Goal: Check status: Check status

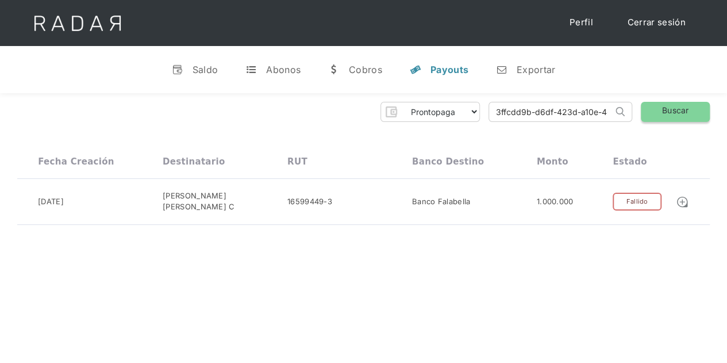
scroll to position [0, 48]
drag, startPoint x: 497, startPoint y: 111, endPoint x: 653, endPoint y: 109, distance: 156.3
click at [653, 109] on div "Prontopaga Prontopaga 2 Thank you! Your submission has been received! Oops! Som…" at bounding box center [363, 112] width 693 height 20
click at [657, 107] on link "Buscar" at bounding box center [675, 112] width 69 height 20
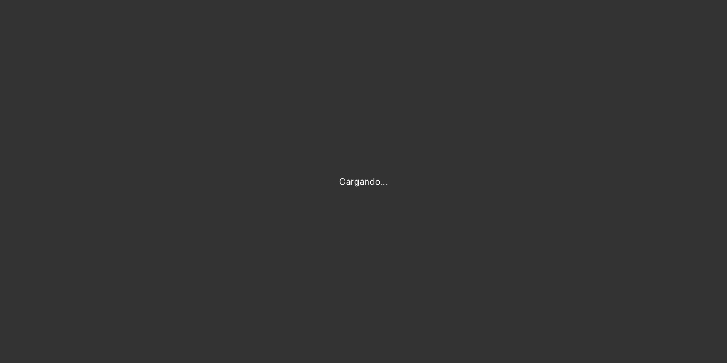
type input "[PERSON_NAME][EMAIL_ADDRESS][DOMAIN_NAME]"
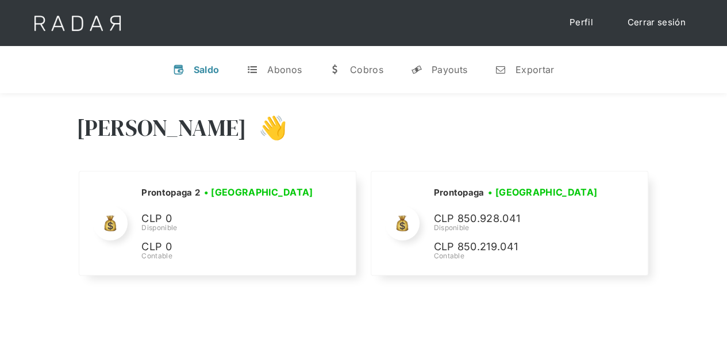
select select "prontopaga"
click at [449, 73] on div "Payouts" at bounding box center [450, 69] width 36 height 11
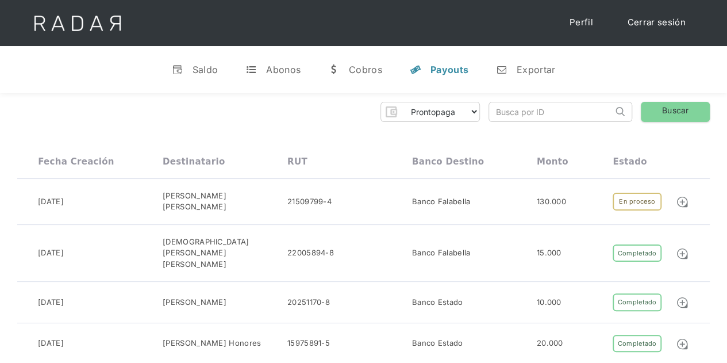
click at [522, 118] on input "search" at bounding box center [551, 111] width 124 height 19
paste input "3ffcdd9b-d6df-423d-a10e-4c34cb7caacf"
type input "3ffcdd9b-d6df-423d-a10e-4c34cb7caacf"
click at [679, 107] on link "Buscar" at bounding box center [675, 112] width 69 height 20
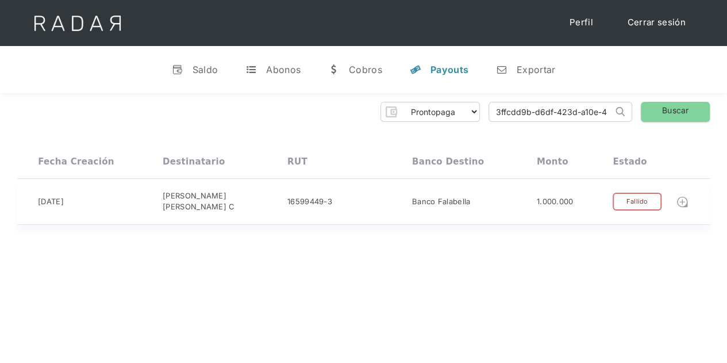
click at [682, 199] on img at bounding box center [682, 201] width 13 height 13
drag, startPoint x: 497, startPoint y: 112, endPoint x: 691, endPoint y: 109, distance: 194.3
click at [691, 109] on div "Prontopaga Prontopaga 2 Thank you! Your submission has been received! Oops! Som…" at bounding box center [363, 112] width 693 height 20
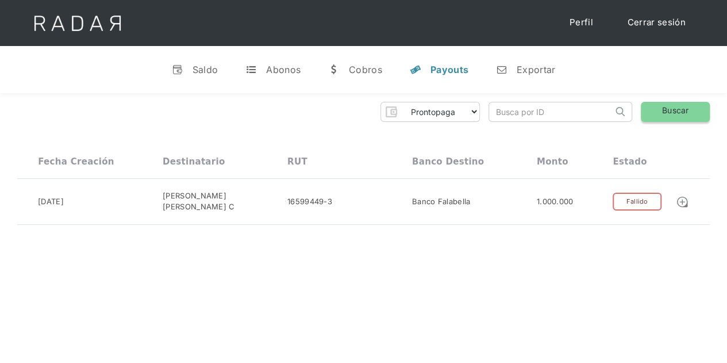
paste input "436ecba8-2ecf-4538-b987-bc593ae079a8"
type input "436ecba8-2ecf-4538-b987-bc593ae079a8"
click at [672, 102] on link "Buscar" at bounding box center [675, 112] width 69 height 20
click at [680, 203] on img at bounding box center [682, 201] width 13 height 13
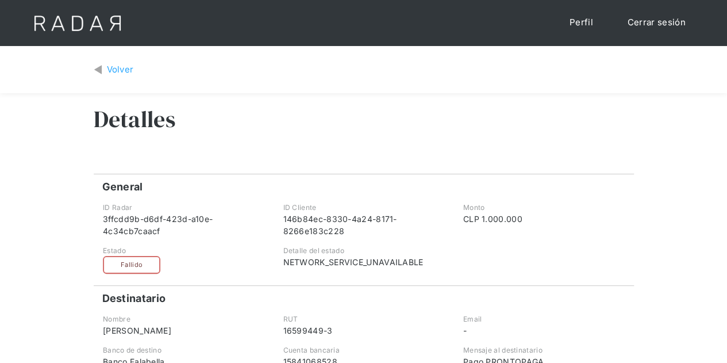
click at [108, 71] on div "Volver" at bounding box center [120, 69] width 27 height 13
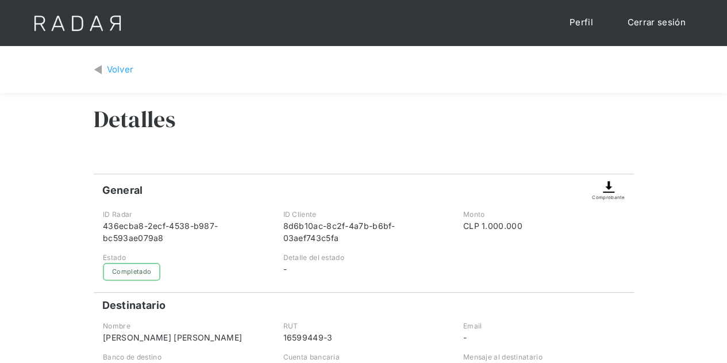
click at [610, 193] on img at bounding box center [609, 187] width 14 height 14
click at [130, 71] on div "Volver" at bounding box center [120, 69] width 27 height 13
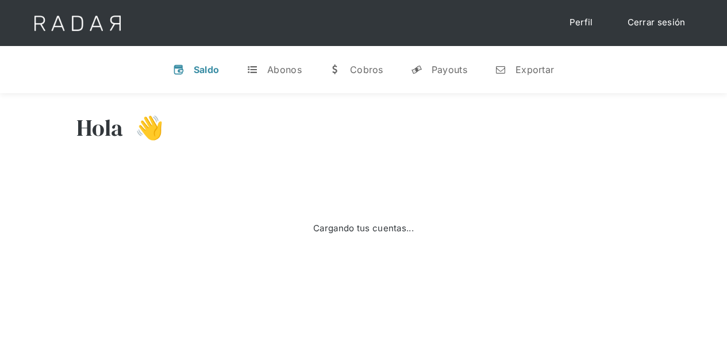
scroll to position [57, 0]
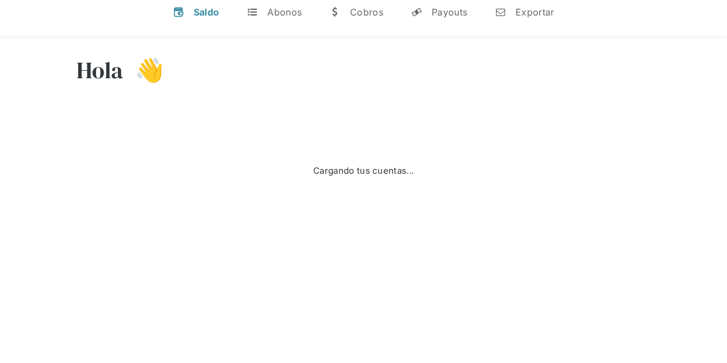
select select "prontopaga"
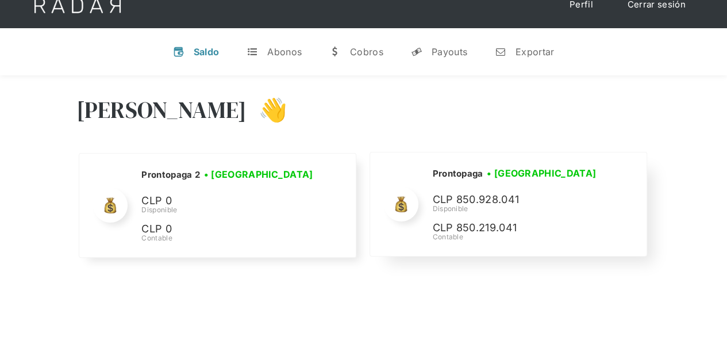
scroll to position [0, 0]
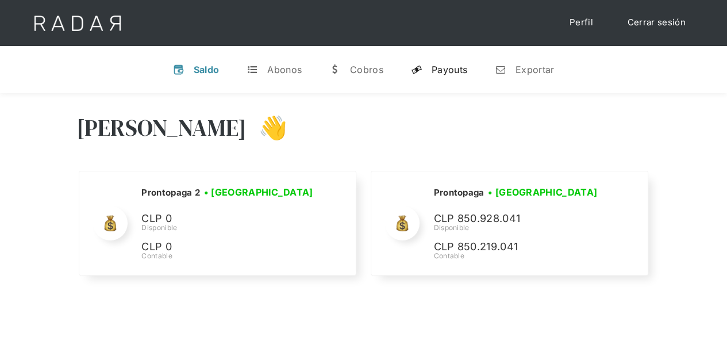
click at [459, 77] on link "y Payouts" at bounding box center [439, 70] width 75 height 30
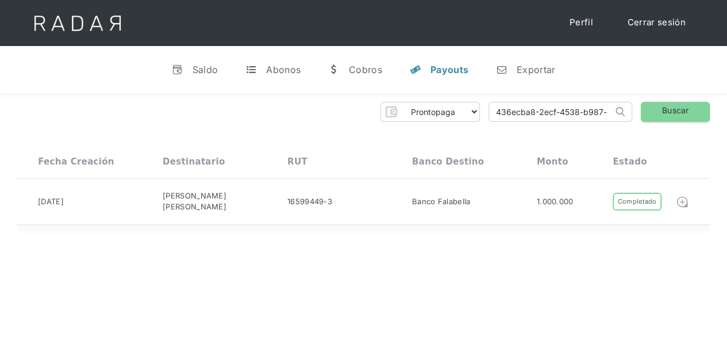
click at [682, 202] on img at bounding box center [682, 201] width 13 height 13
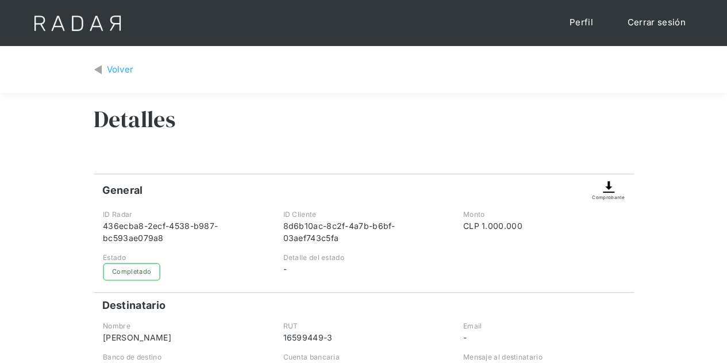
click at [607, 187] on img at bounding box center [609, 187] width 14 height 14
